Goal: Transaction & Acquisition: Book appointment/travel/reservation

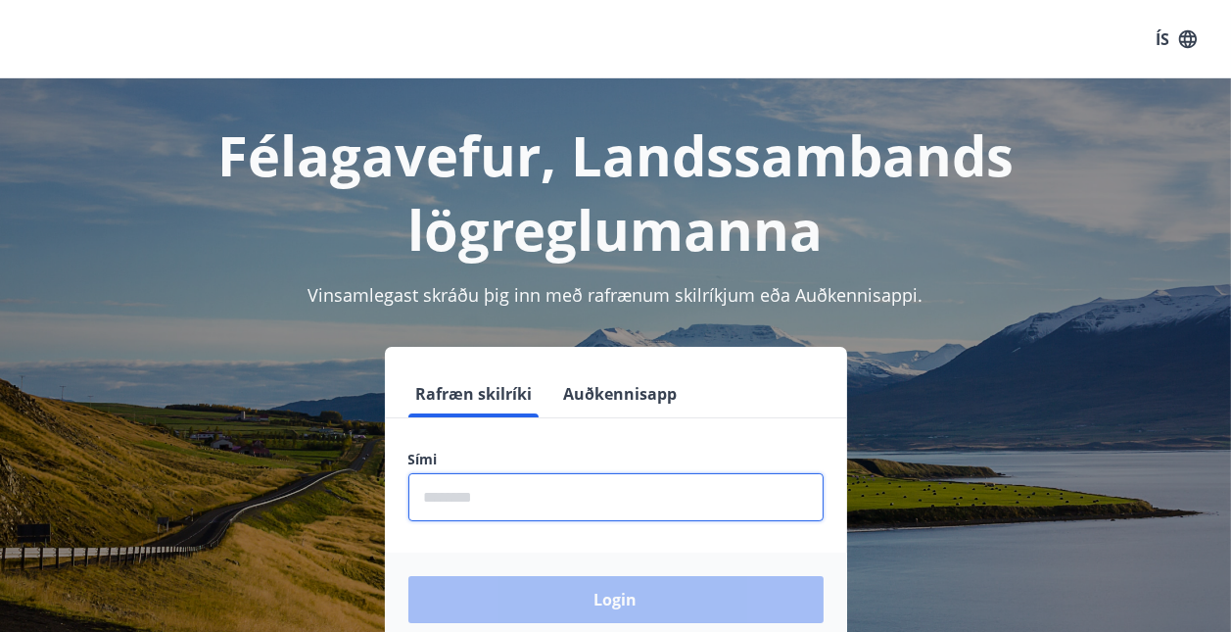
click at [499, 494] on input "phone" at bounding box center [615, 497] width 415 height 48
type input "********"
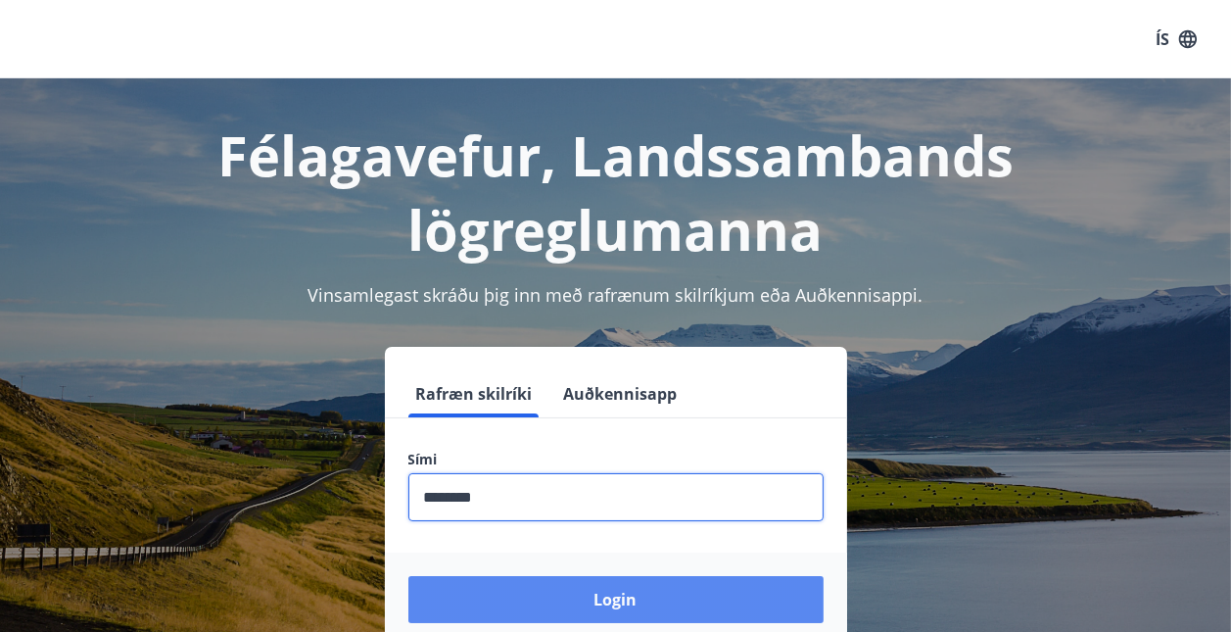
click at [514, 611] on button "Login" at bounding box center [615, 599] width 415 height 47
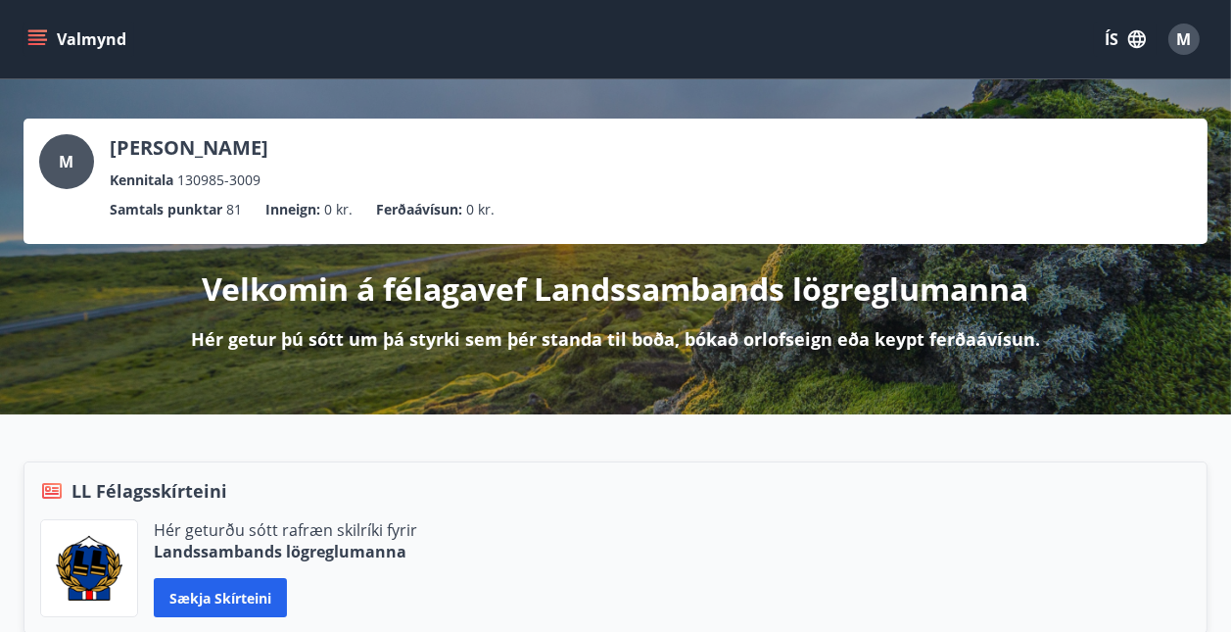
click at [32, 27] on button "Valmynd" at bounding box center [79, 39] width 111 height 35
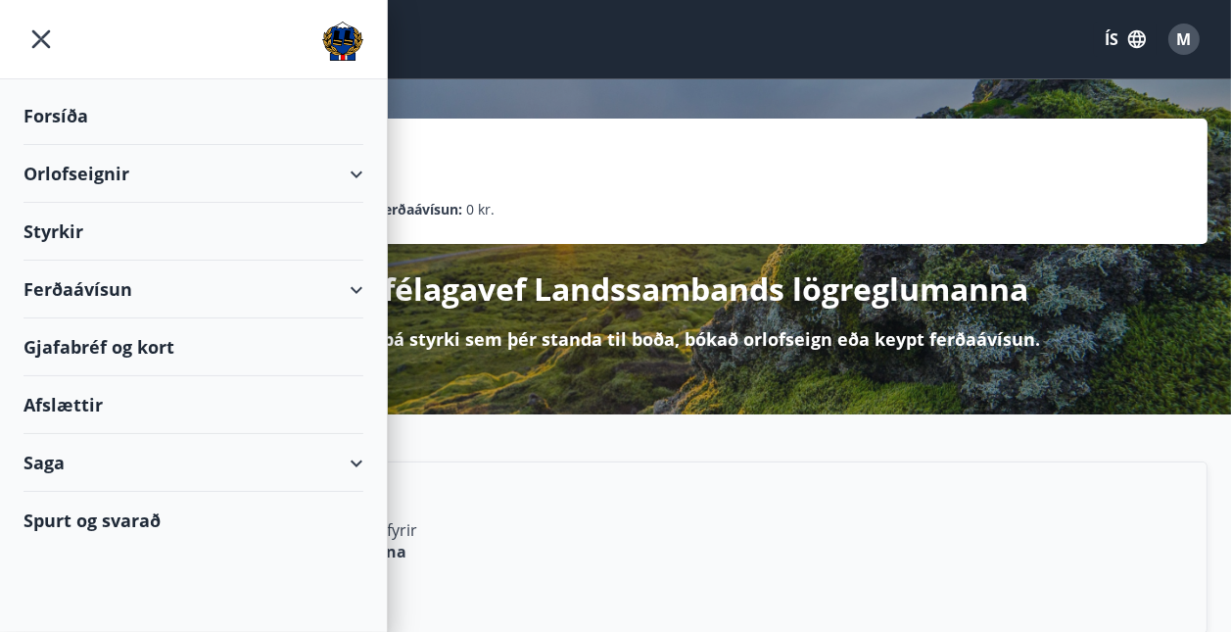
click at [61, 184] on div "Orlofseignir" at bounding box center [194, 174] width 340 height 58
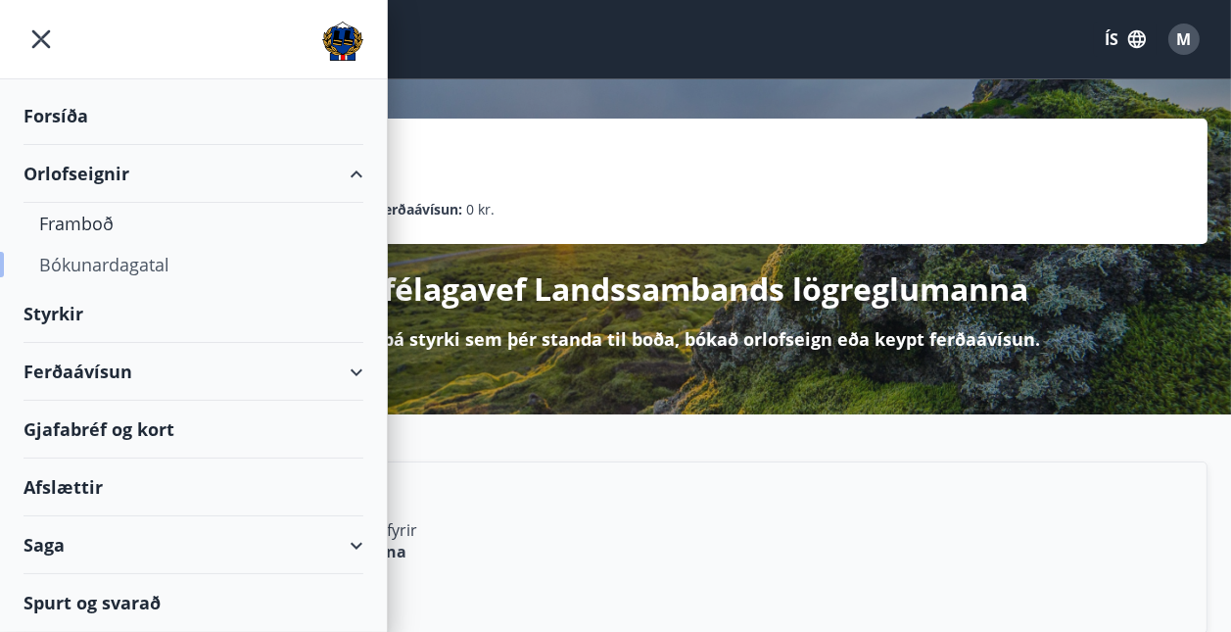
click at [71, 259] on div "Bókunardagatal" at bounding box center [193, 264] width 308 height 41
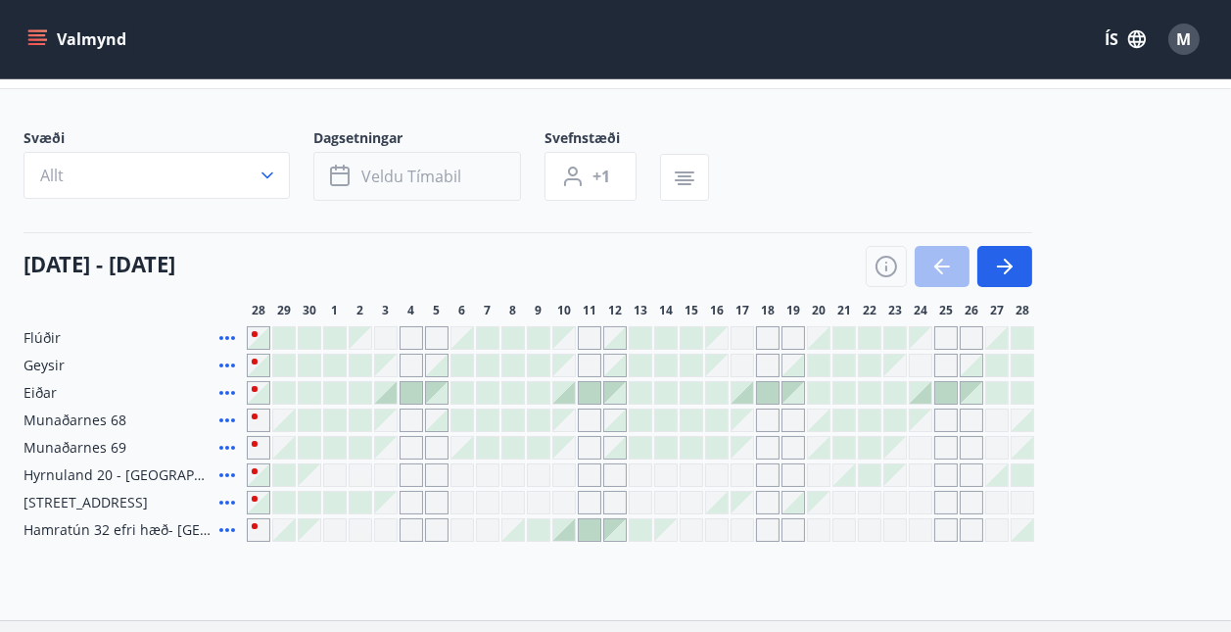
scroll to position [88, 0]
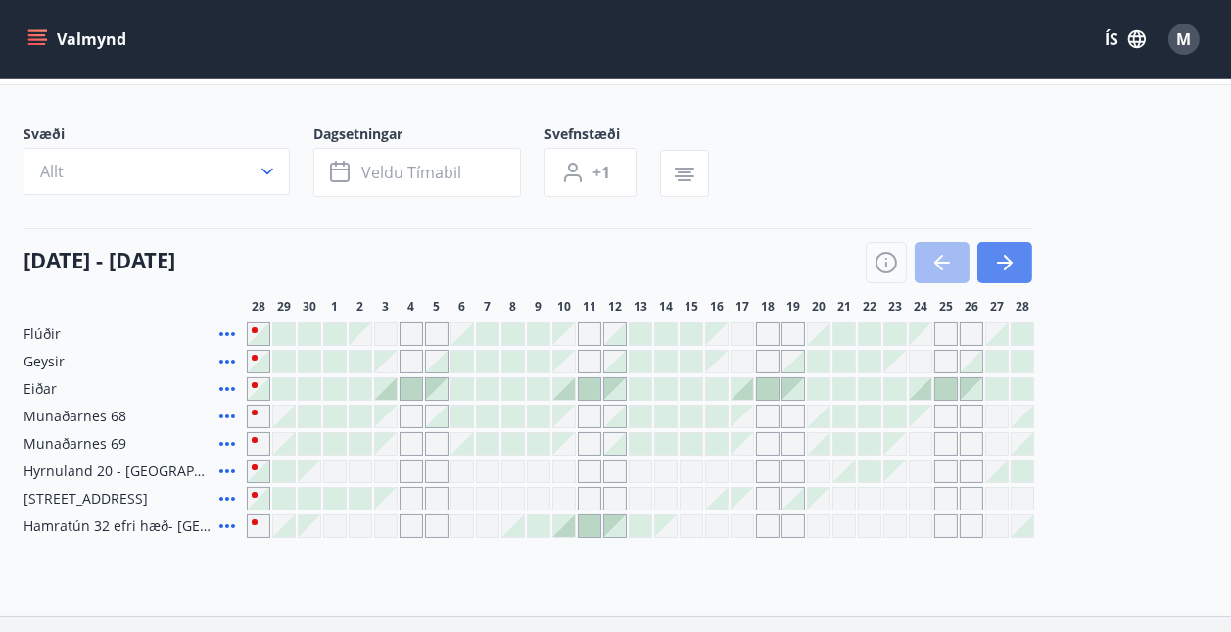
click at [1011, 267] on icon "button" at bounding box center [1005, 263] width 24 height 24
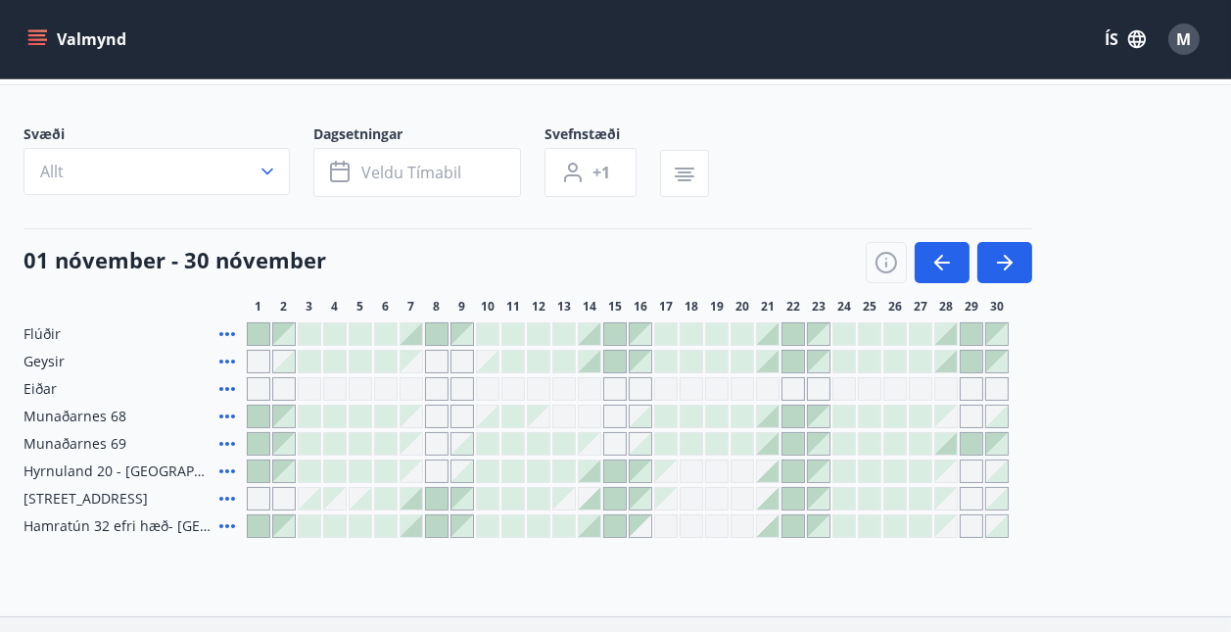
drag, startPoint x: 613, startPoint y: 462, endPoint x: 638, endPoint y: 516, distance: 59.6
click at [638, 516] on div "Gráir dagar eru ekki bókanlegir" at bounding box center [641, 526] width 22 height 22
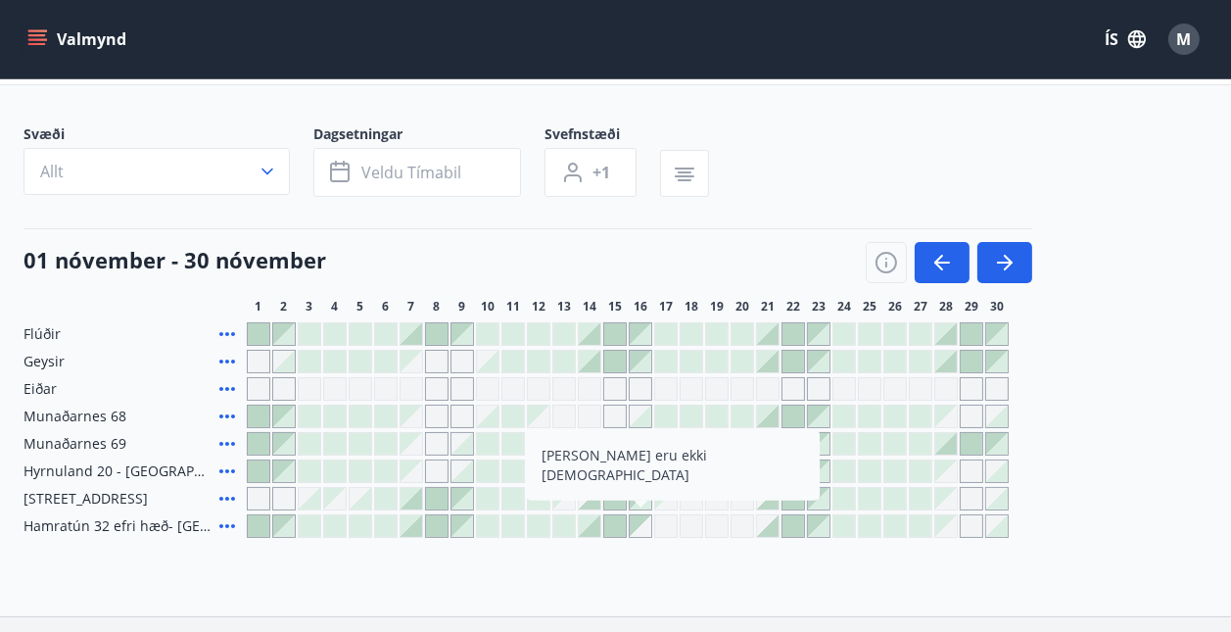
click at [612, 332] on div at bounding box center [615, 334] width 22 height 22
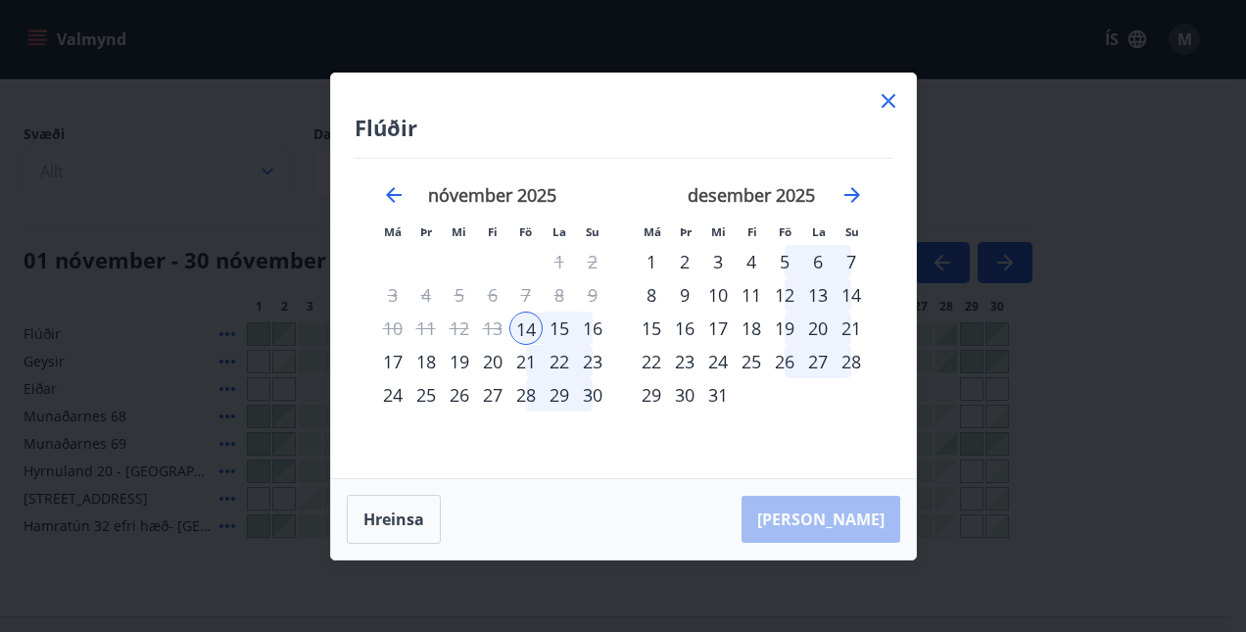
click at [878, 99] on icon at bounding box center [888, 101] width 24 height 24
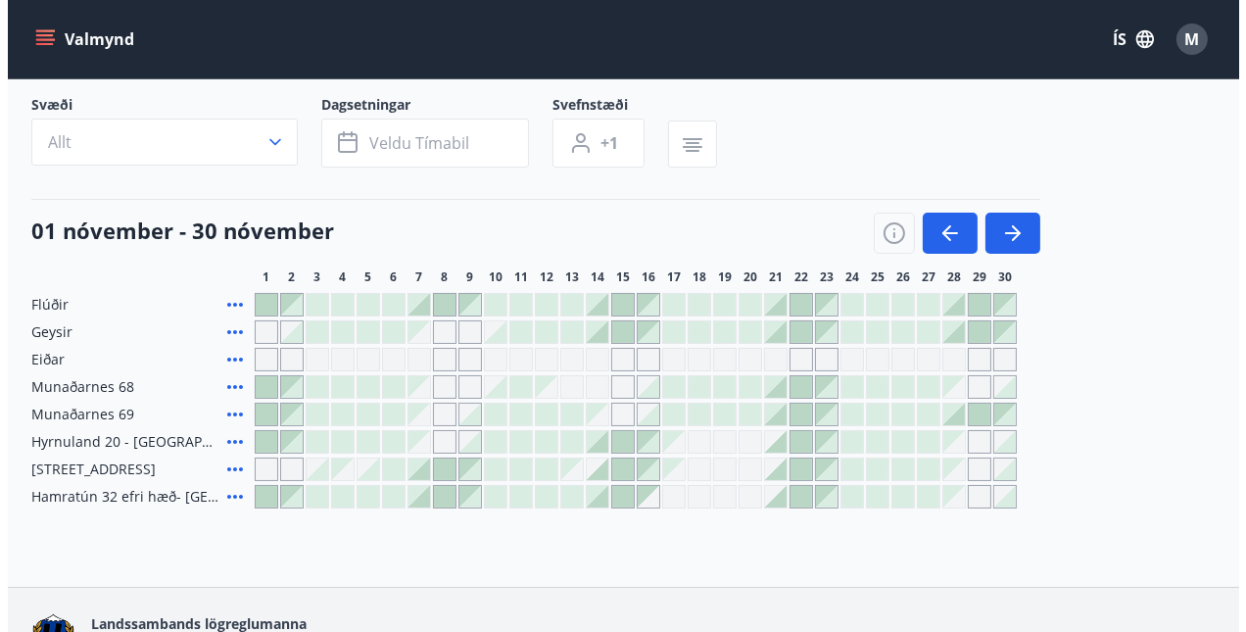
scroll to position [118, 0]
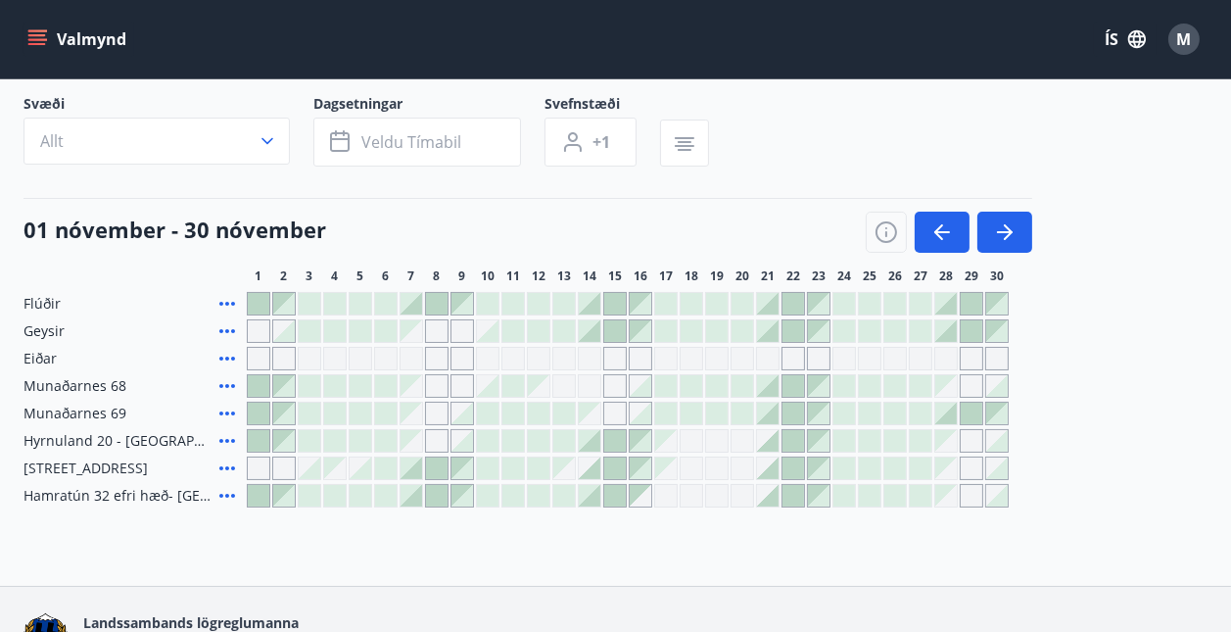
click at [620, 435] on div at bounding box center [615, 441] width 22 height 22
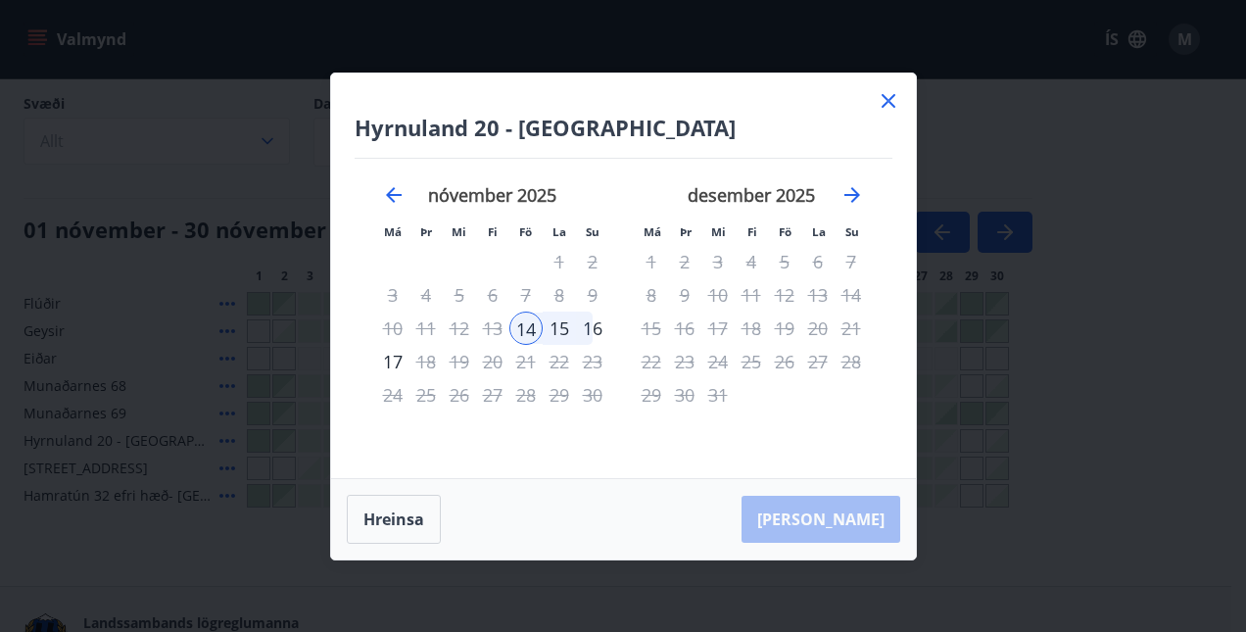
click at [527, 333] on div "14" at bounding box center [525, 327] width 33 height 33
click at [593, 329] on div "16" at bounding box center [592, 327] width 33 height 33
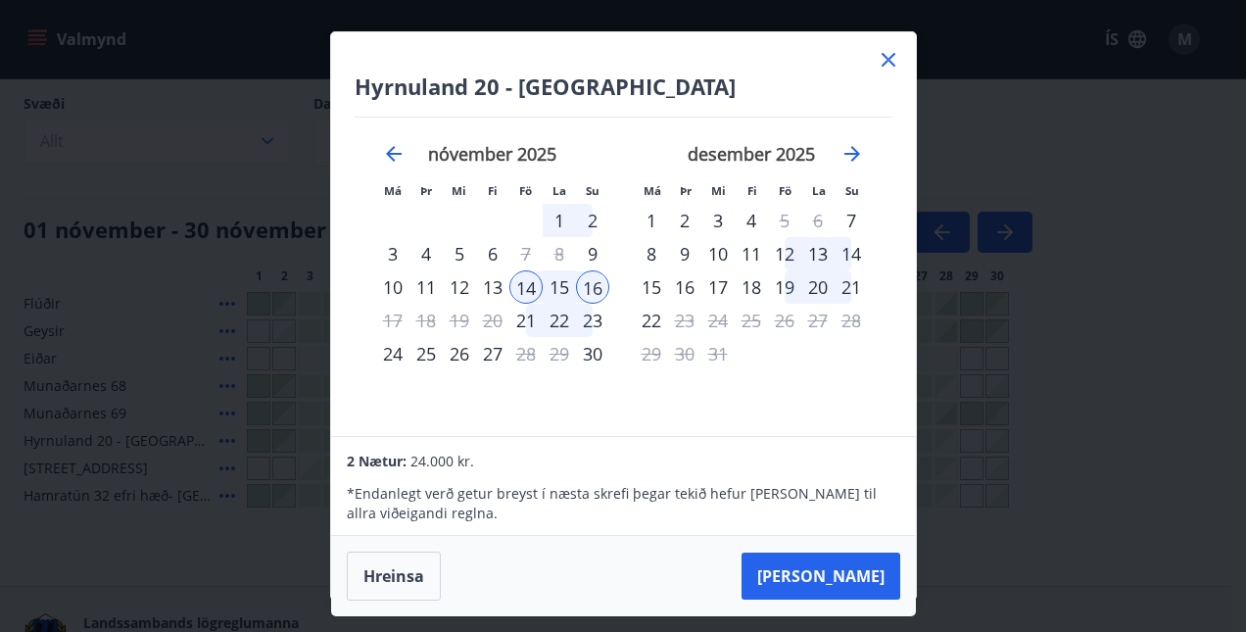
click at [489, 284] on div "13" at bounding box center [492, 286] width 33 height 33
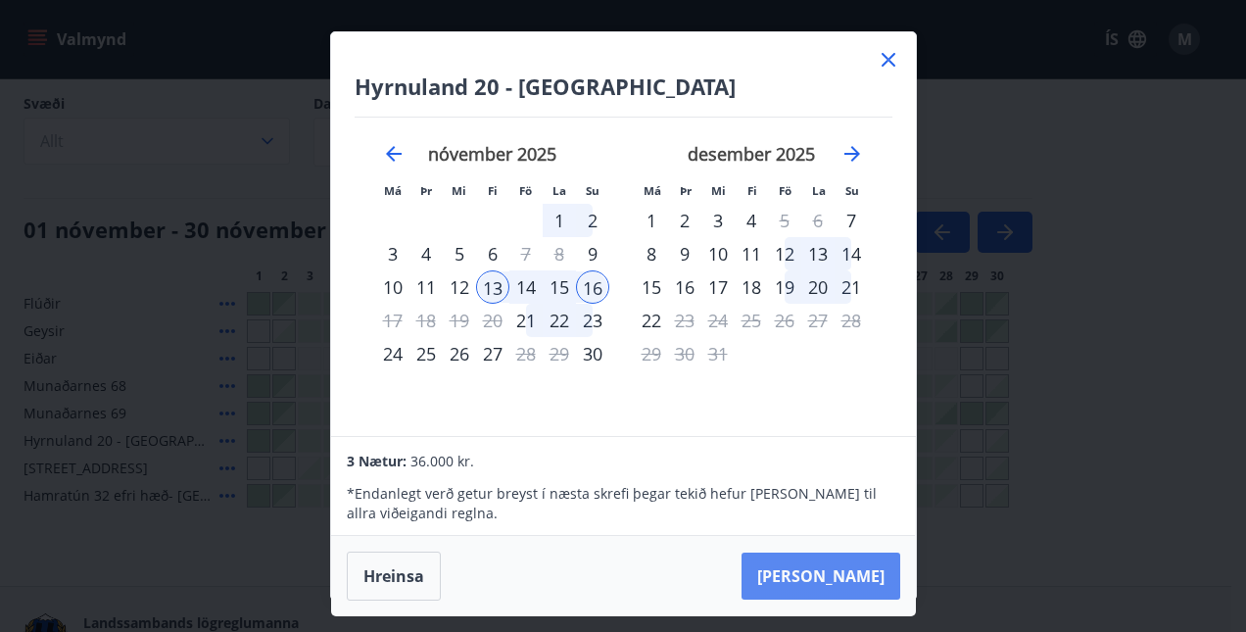
click at [841, 583] on button "[PERSON_NAME]" at bounding box center [820, 575] width 159 height 47
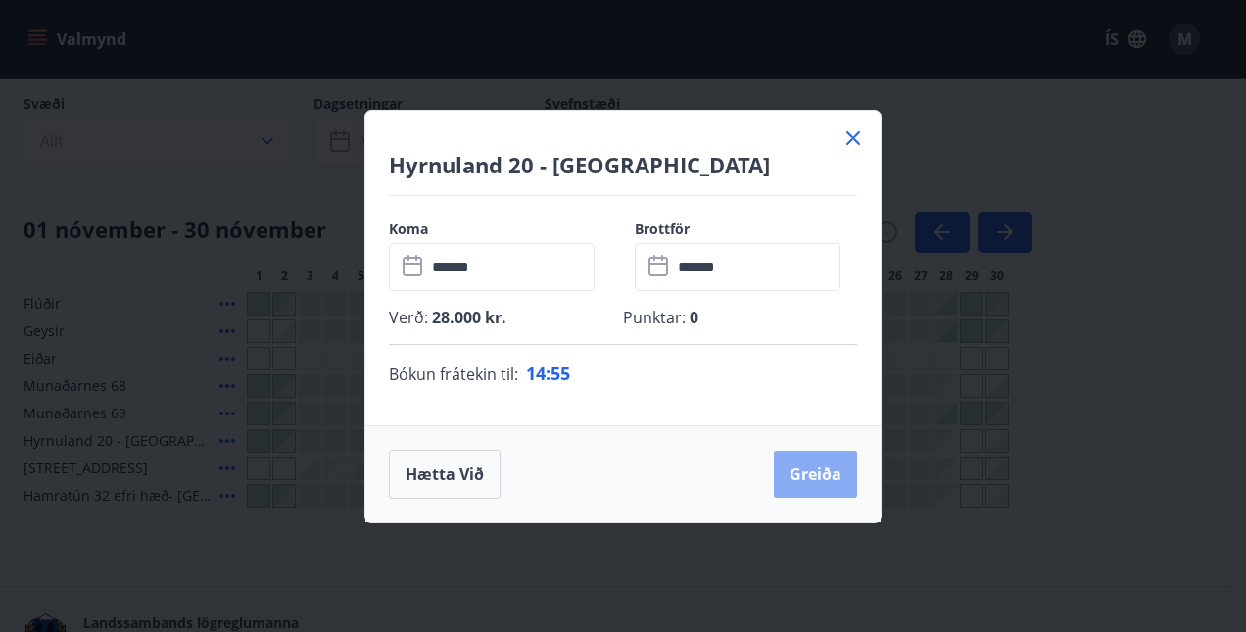
click at [819, 470] on button "Greiða" at bounding box center [815, 473] width 83 height 47
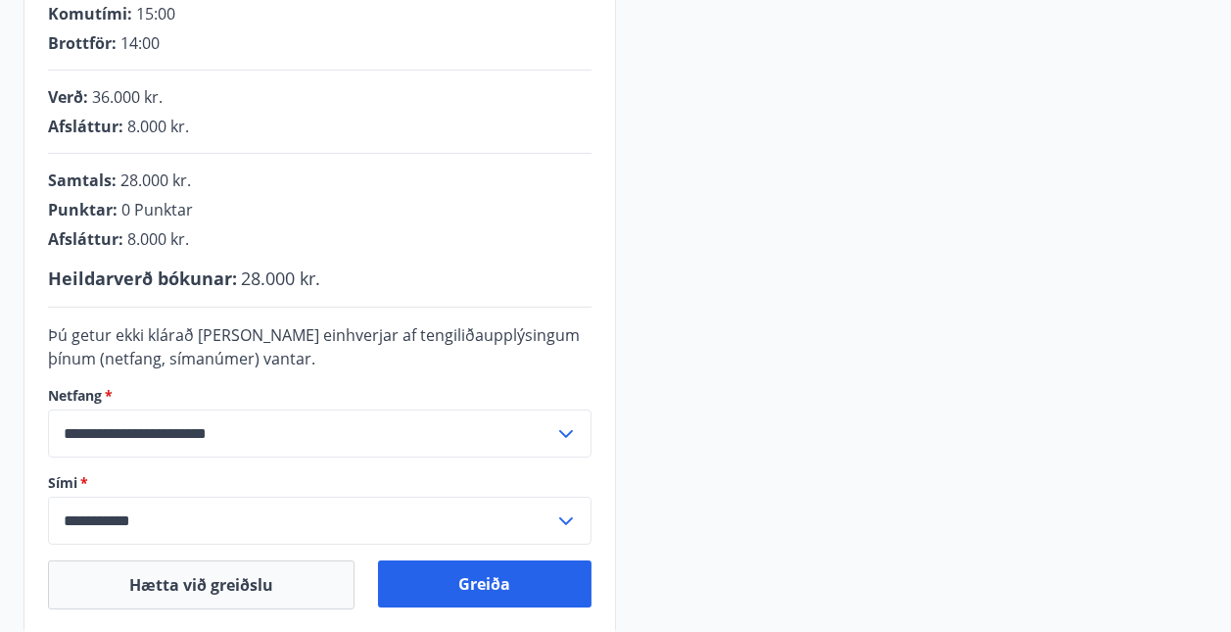
scroll to position [425, 0]
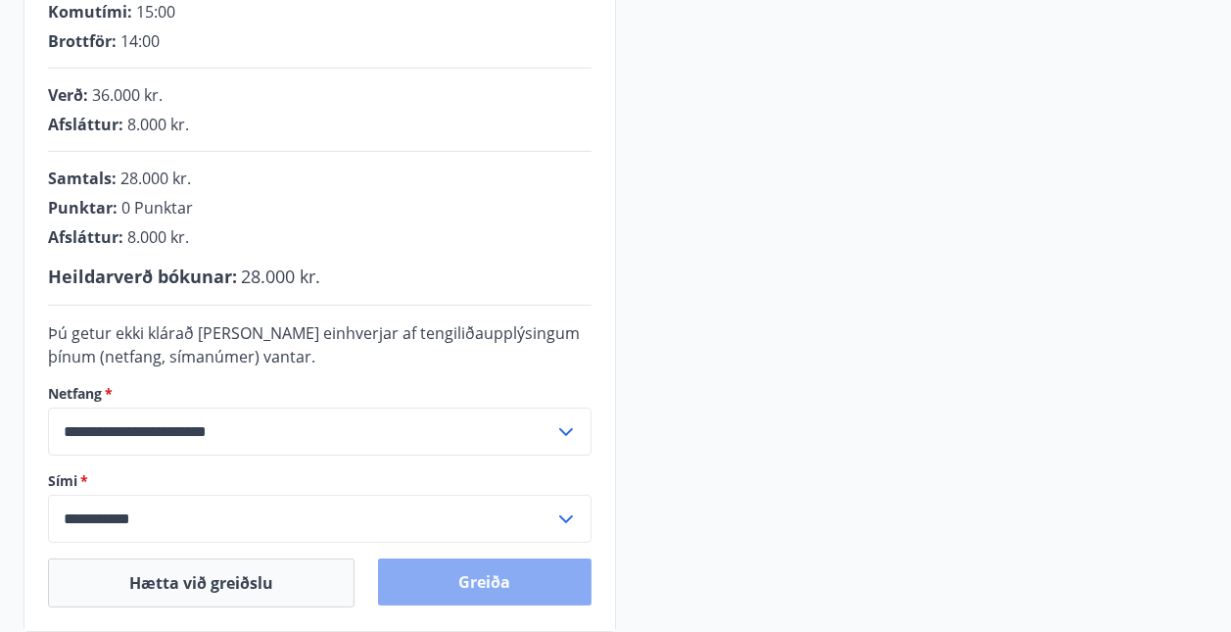
click at [493, 572] on button "Greiða" at bounding box center [484, 581] width 212 height 47
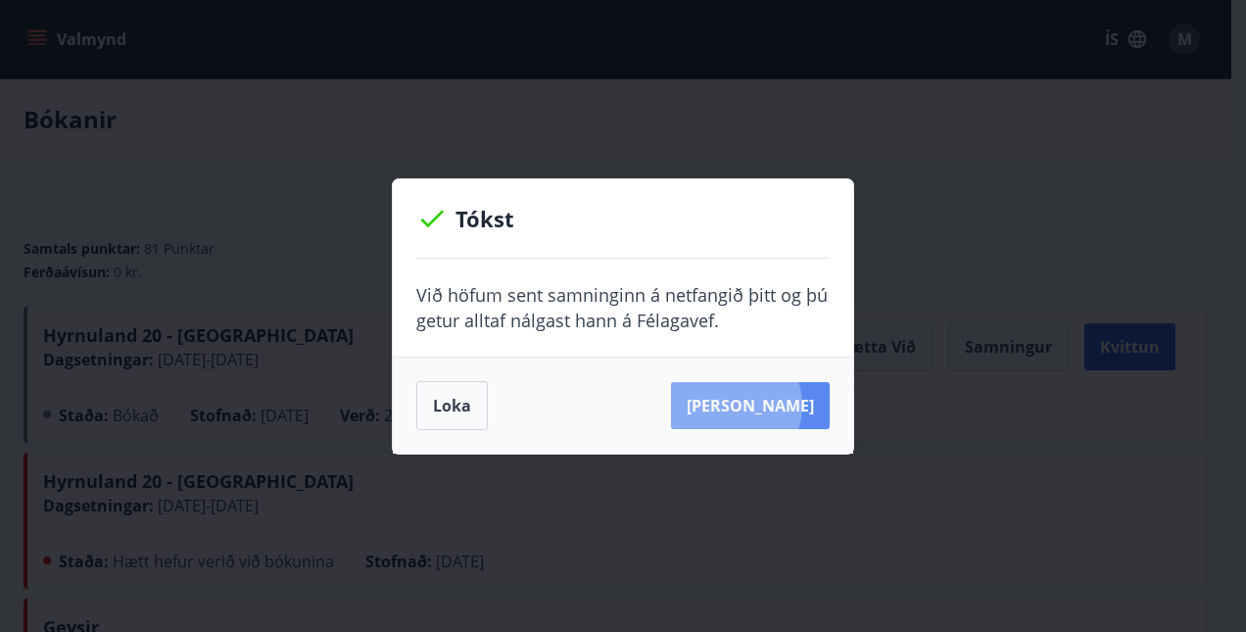
click at [762, 404] on button "[PERSON_NAME]" at bounding box center [750, 405] width 159 height 47
